Goal: Information Seeking & Learning: Learn about a topic

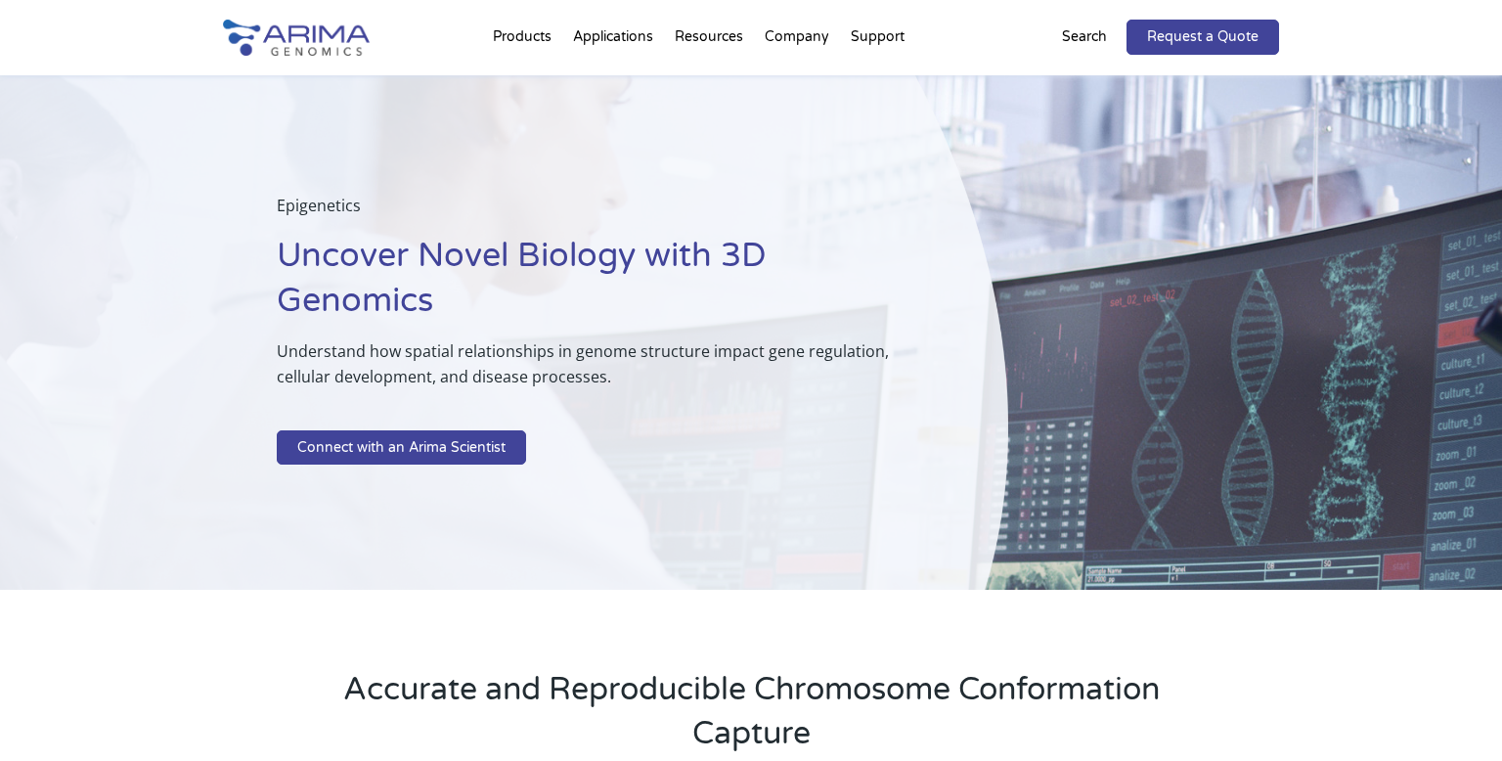
scroll to position [29, 0]
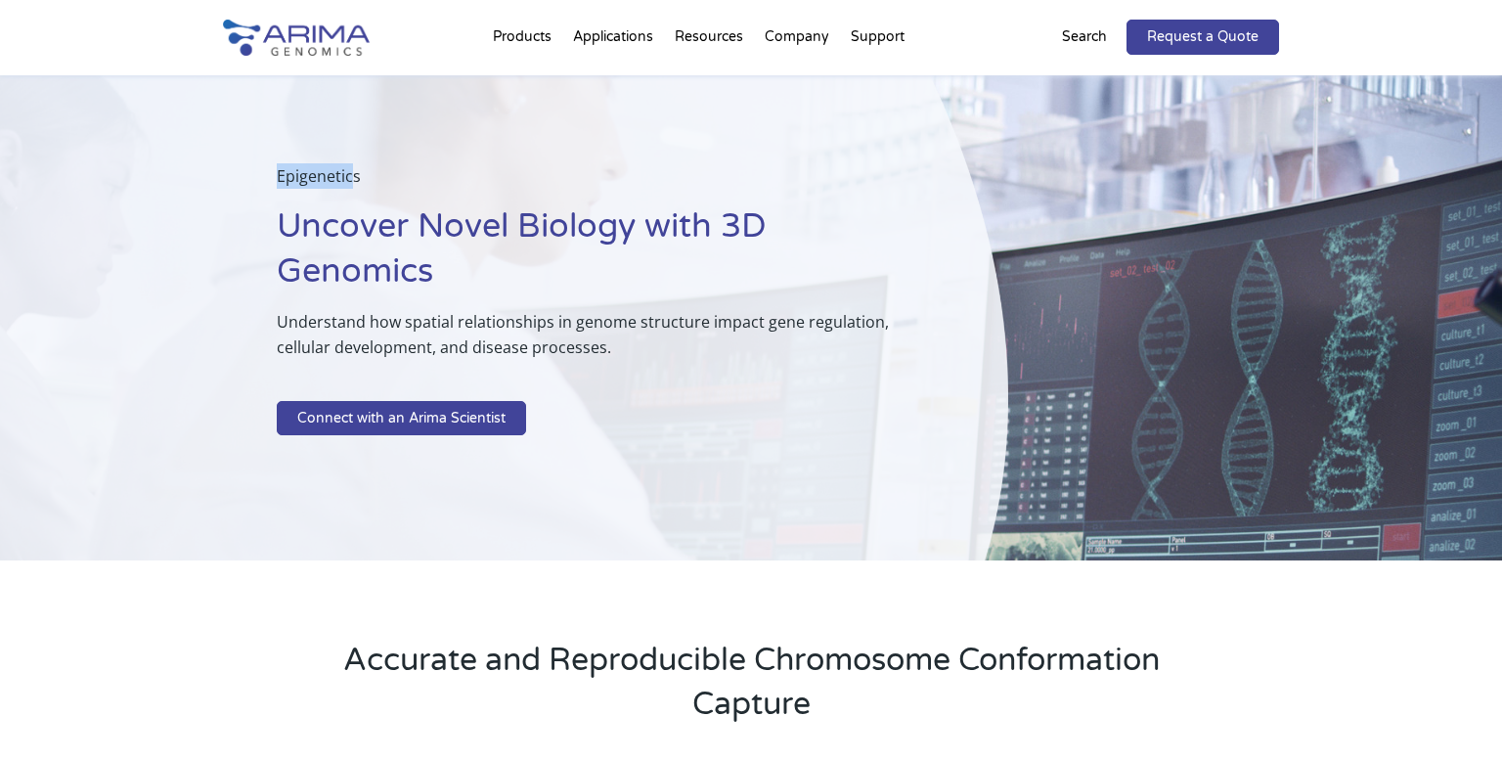
drag, startPoint x: 277, startPoint y: 173, endPoint x: 352, endPoint y: 188, distance: 76.7
click at [352, 188] on p "Epigenetics" at bounding box center [594, 183] width 634 height 41
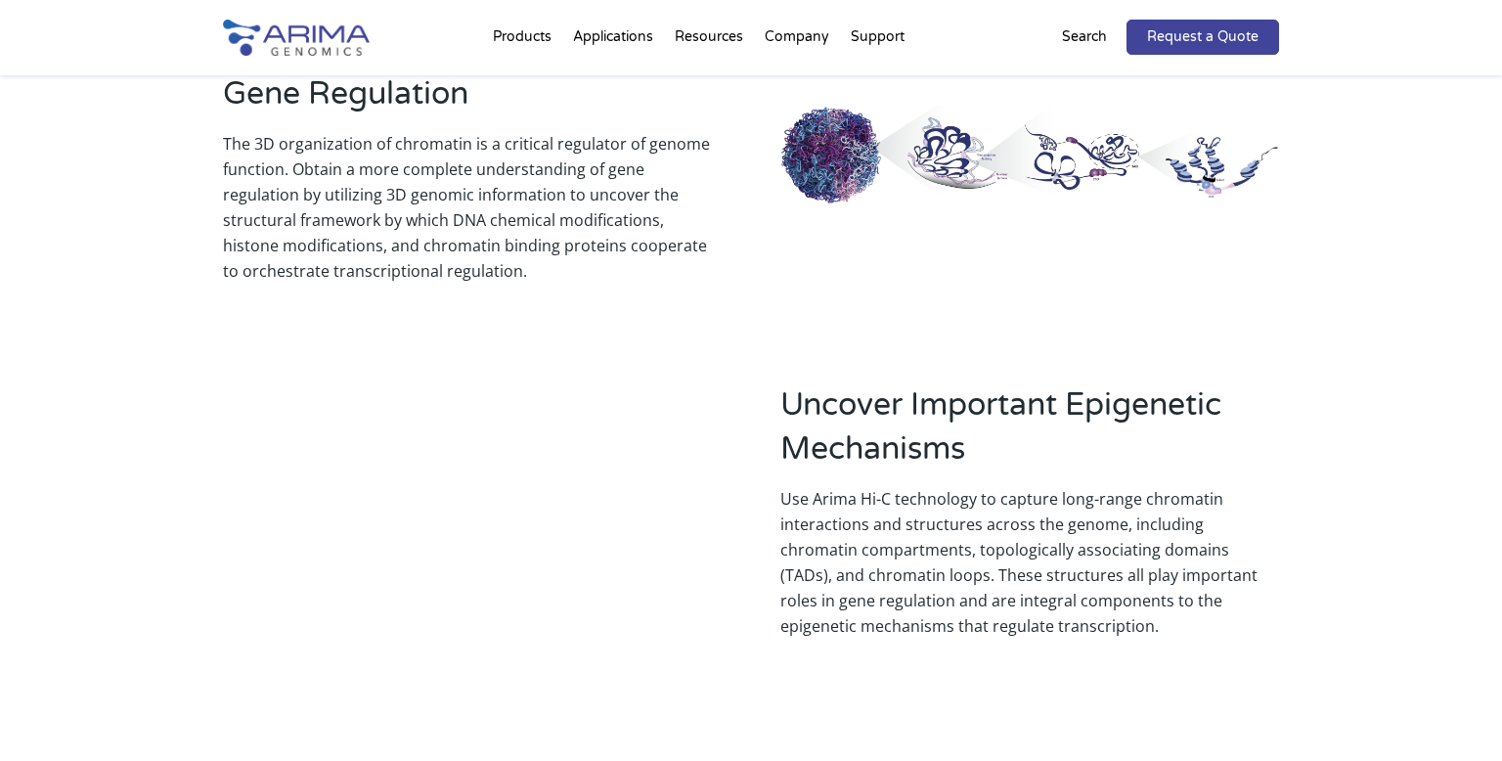
scroll to position [1684, 0]
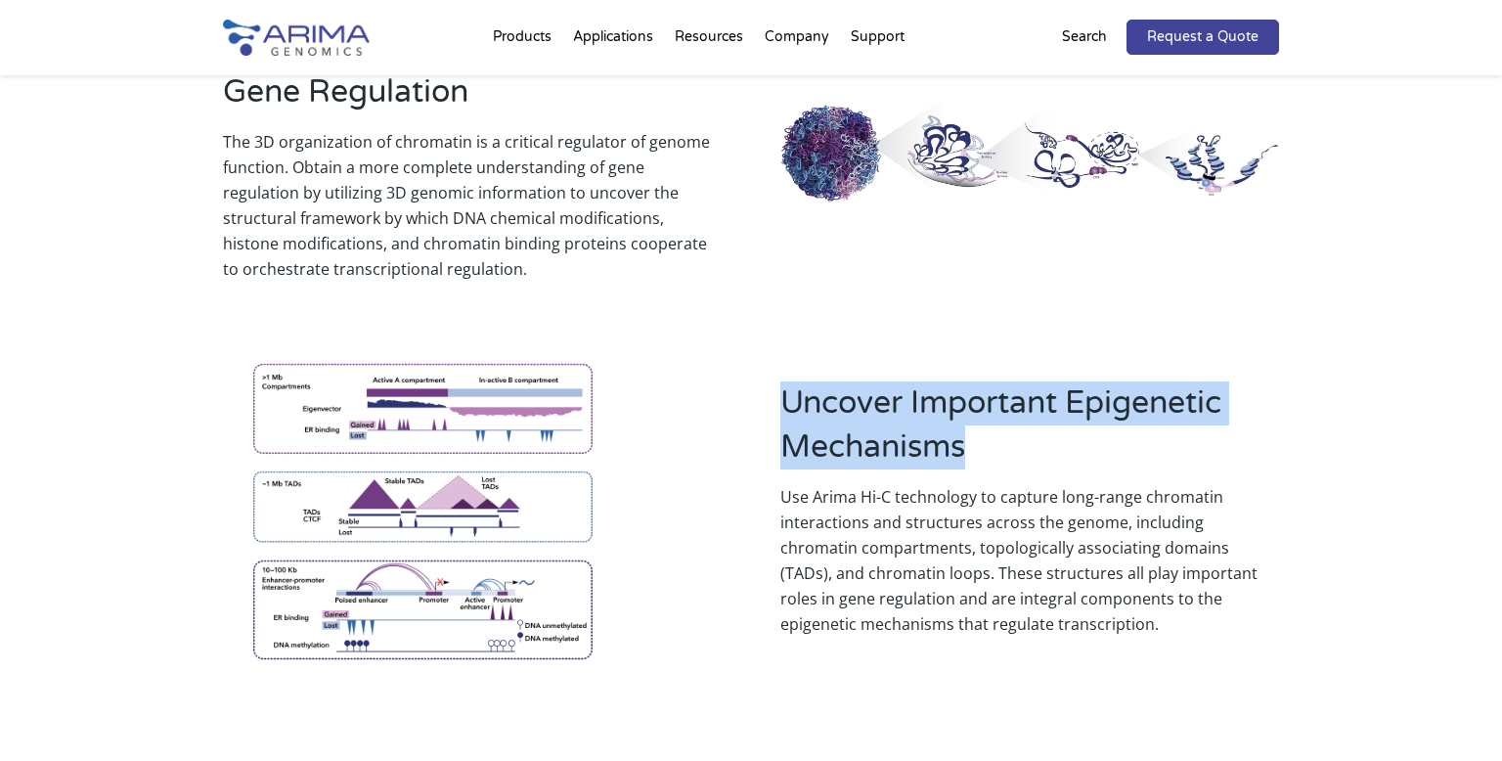
drag, startPoint x: 775, startPoint y: 375, endPoint x: 991, endPoint y: 428, distance: 221.8
click at [991, 428] on div "Uncover Important Epigenetic Mechanisms Use Arima Hi-C technology to capture lo…" at bounding box center [751, 496] width 1056 height 376
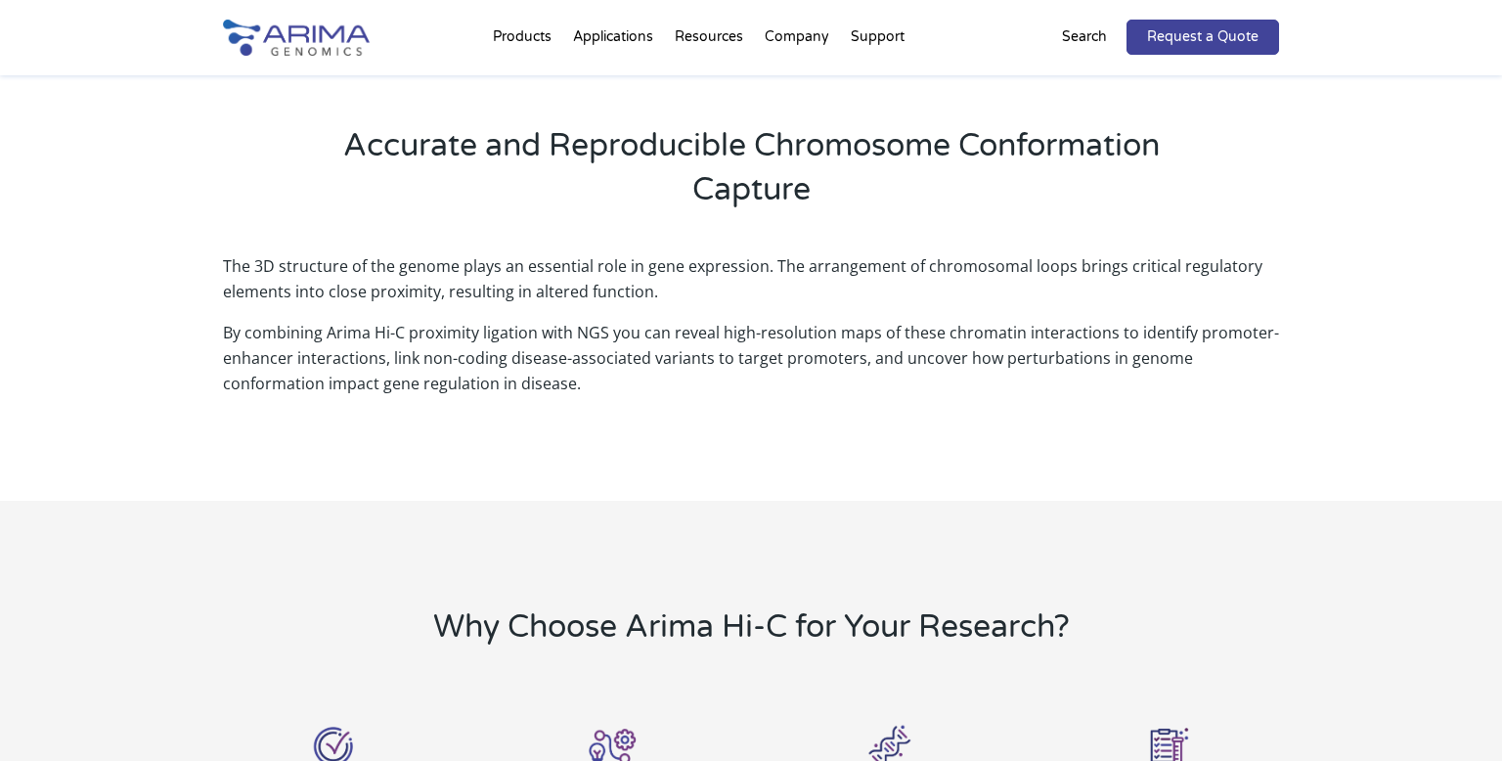
scroll to position [0, 0]
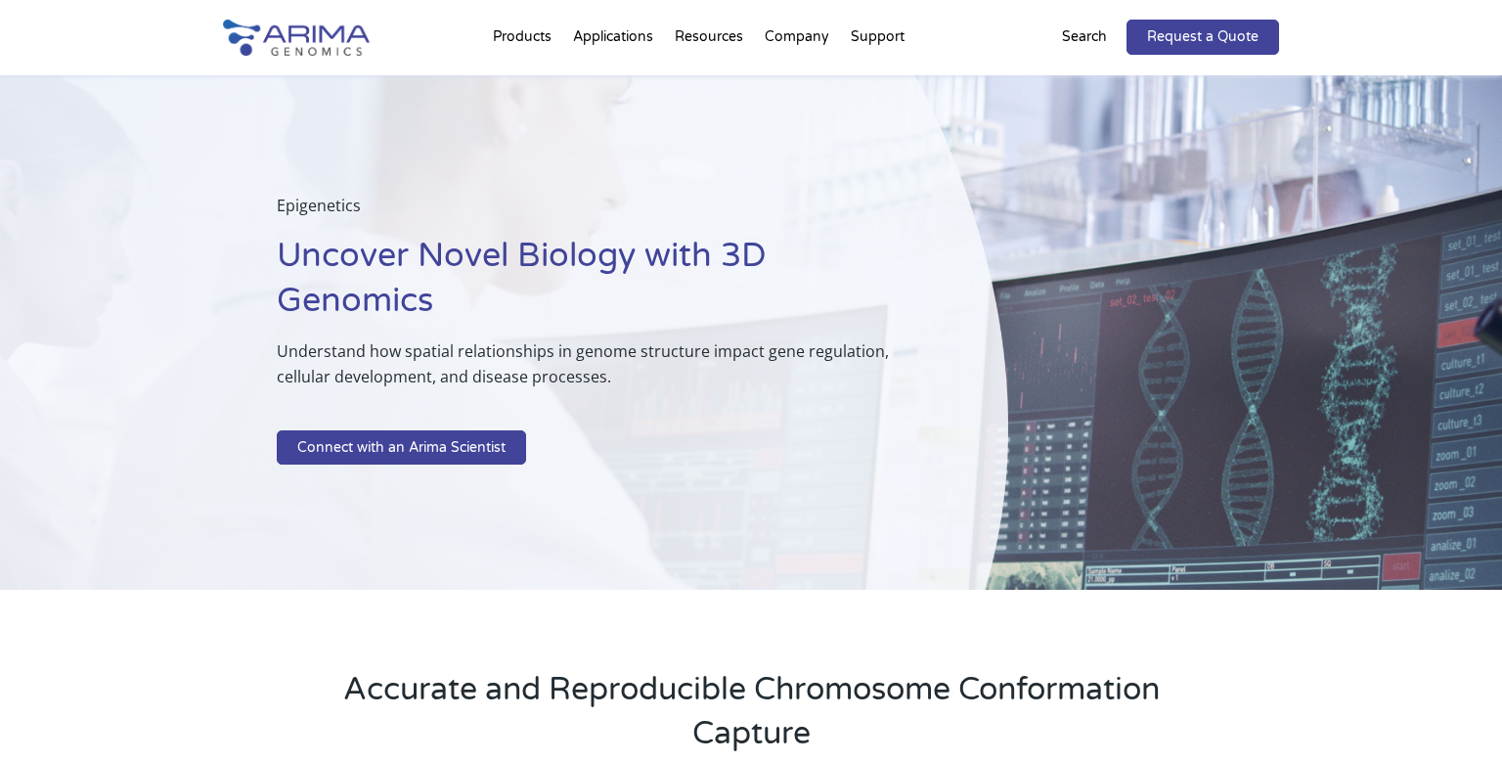
click at [313, 193] on p "Epigenetics" at bounding box center [594, 213] width 634 height 41
copy p "Epigenetics"
click at [296, 50] on img at bounding box center [296, 38] width 147 height 36
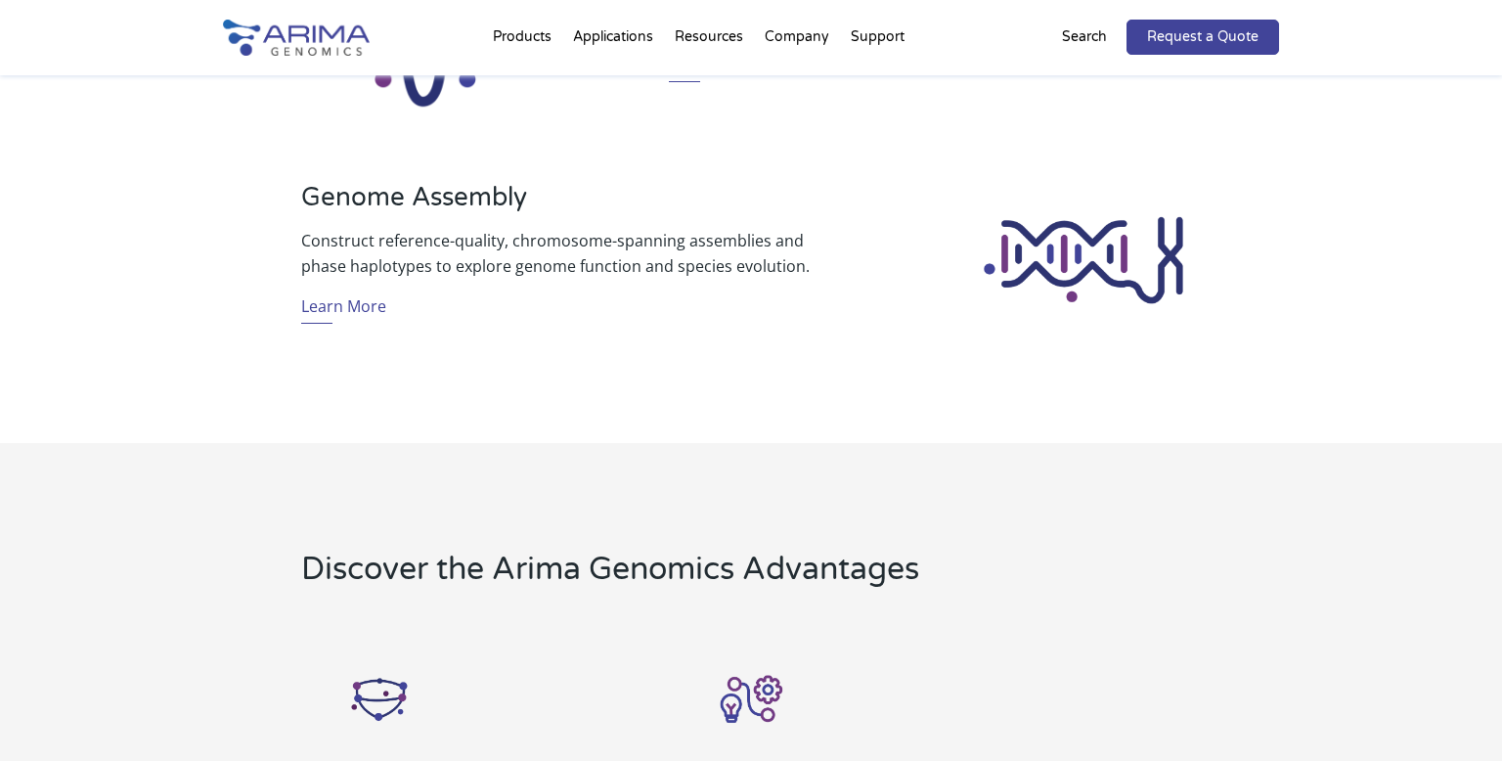
scroll to position [1724, 0]
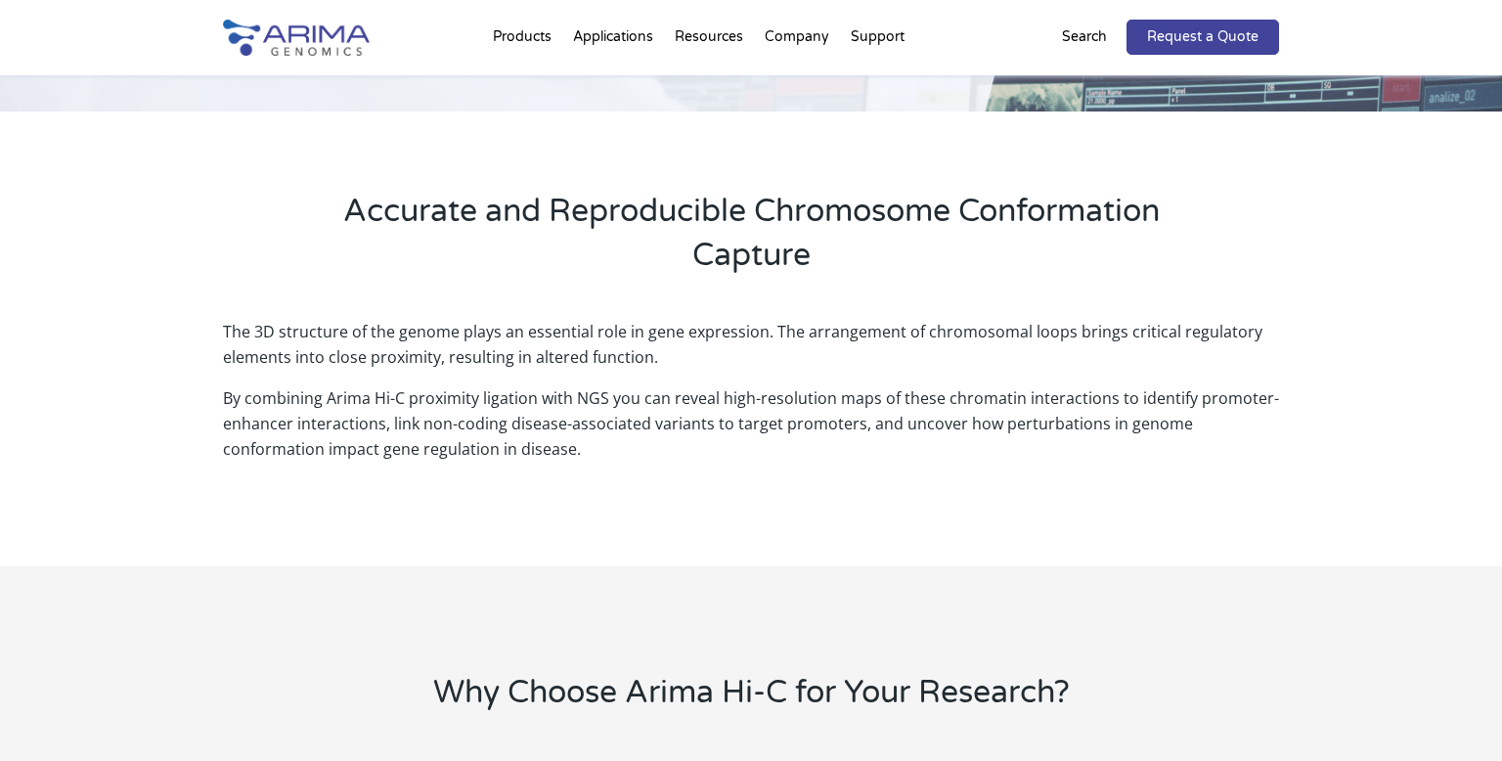
scroll to position [479, 0]
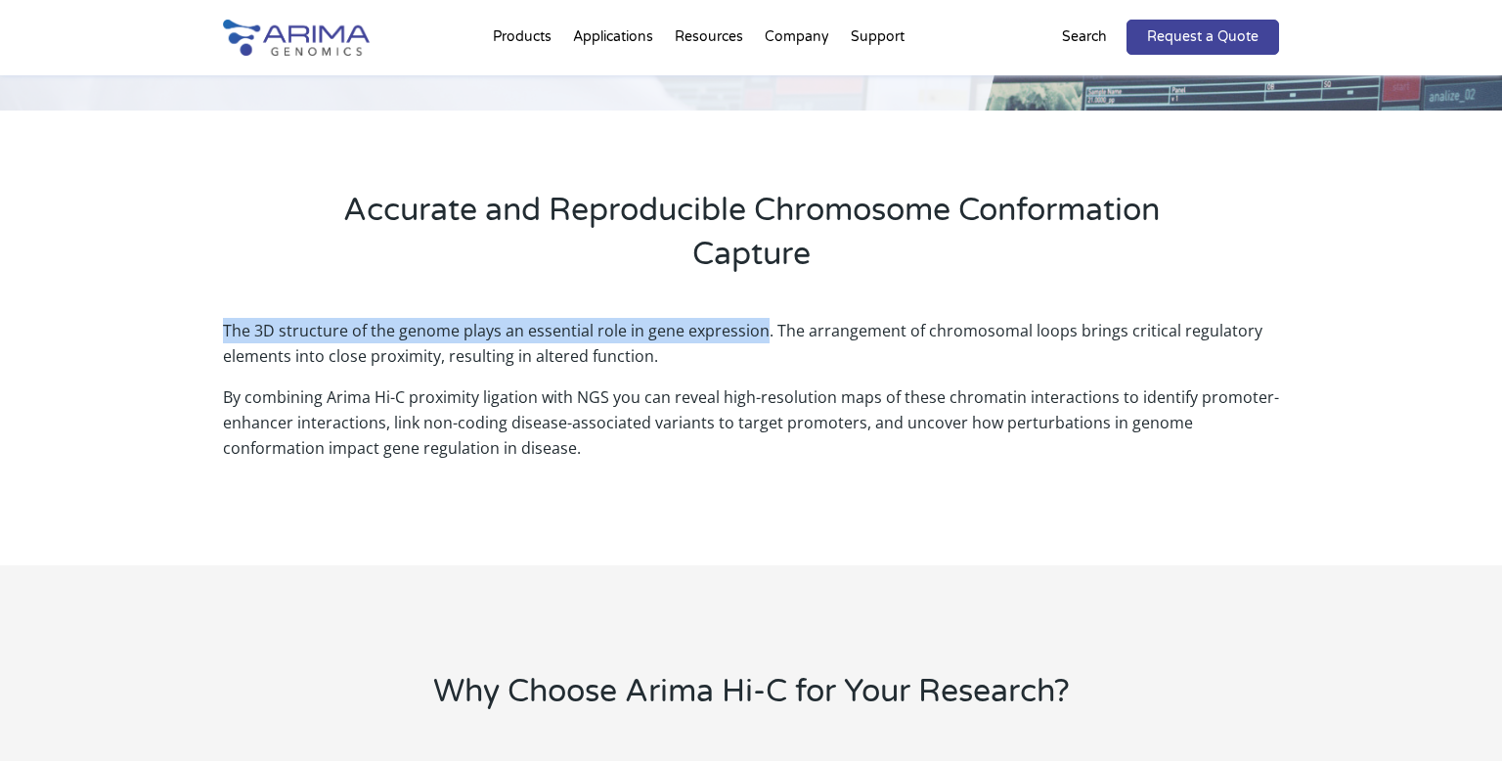
drag, startPoint x: 763, startPoint y: 326, endPoint x: 185, endPoint y: 340, distance: 578.1
click at [185, 340] on div "The 3D structure of the genome plays an essential role in gene expression. The …" at bounding box center [751, 428] width 1502 height 274
copy p "The 3D structure of the genome plays an essential role in gene expression"
